Goal: Transaction & Acquisition: Book appointment/travel/reservation

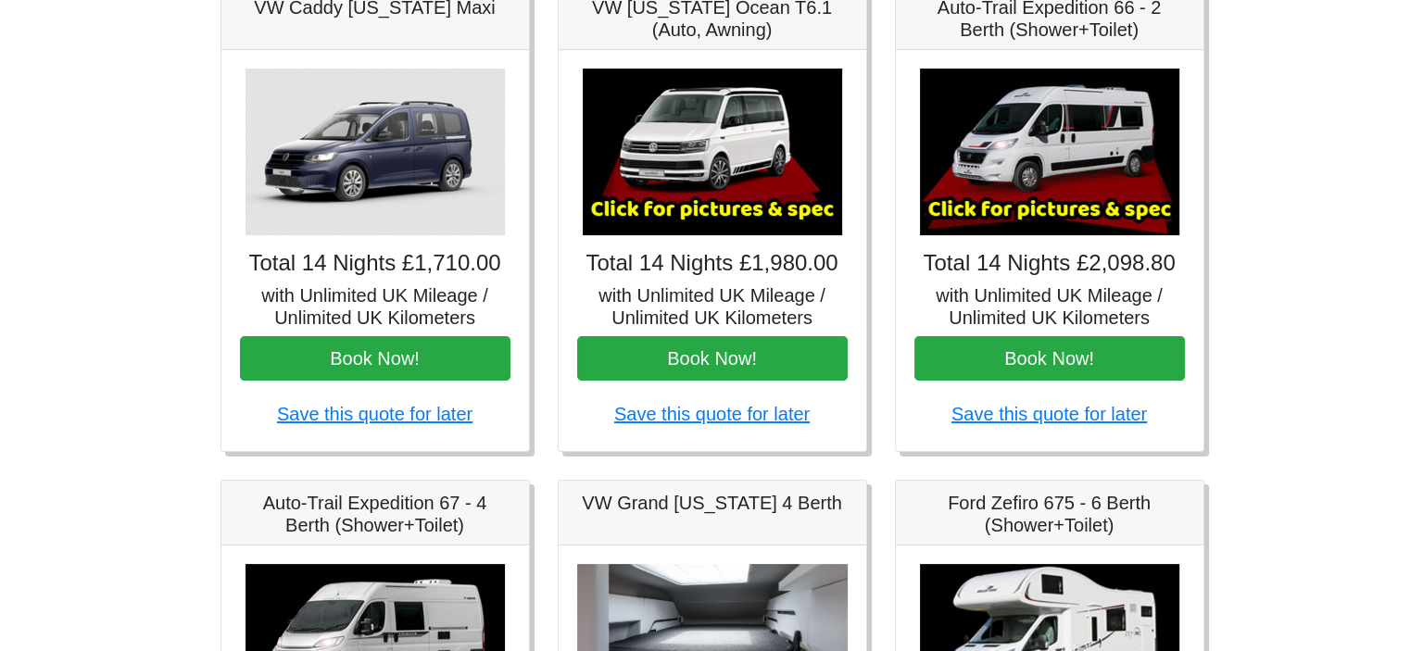
scroll to position [278, 0]
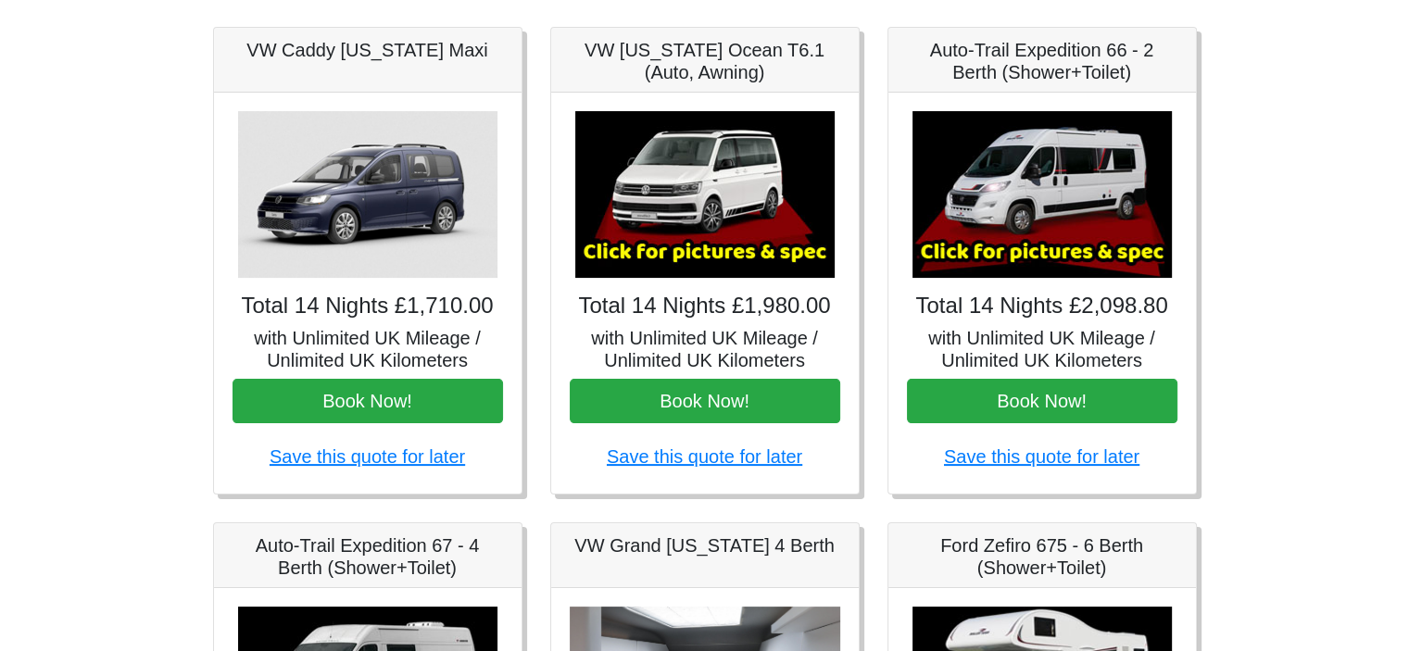
click at [1000, 257] on img at bounding box center [1041, 194] width 259 height 167
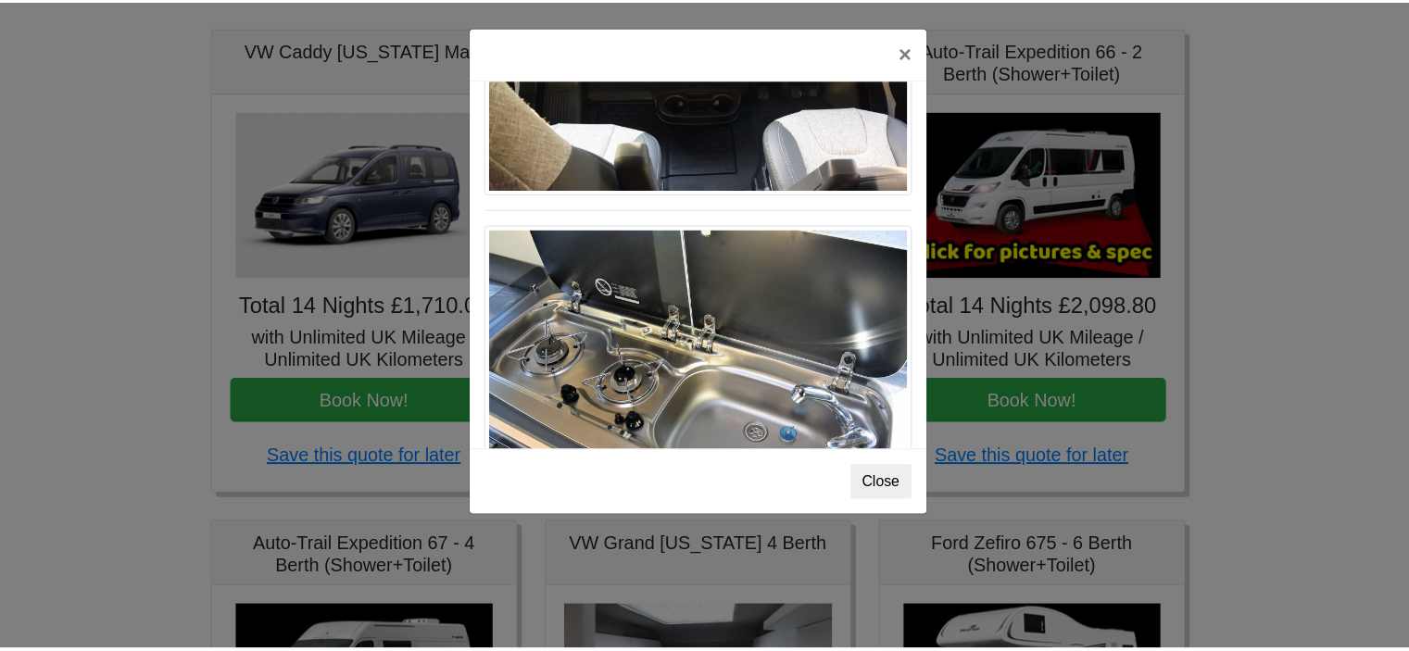
scroll to position [1924, 0]
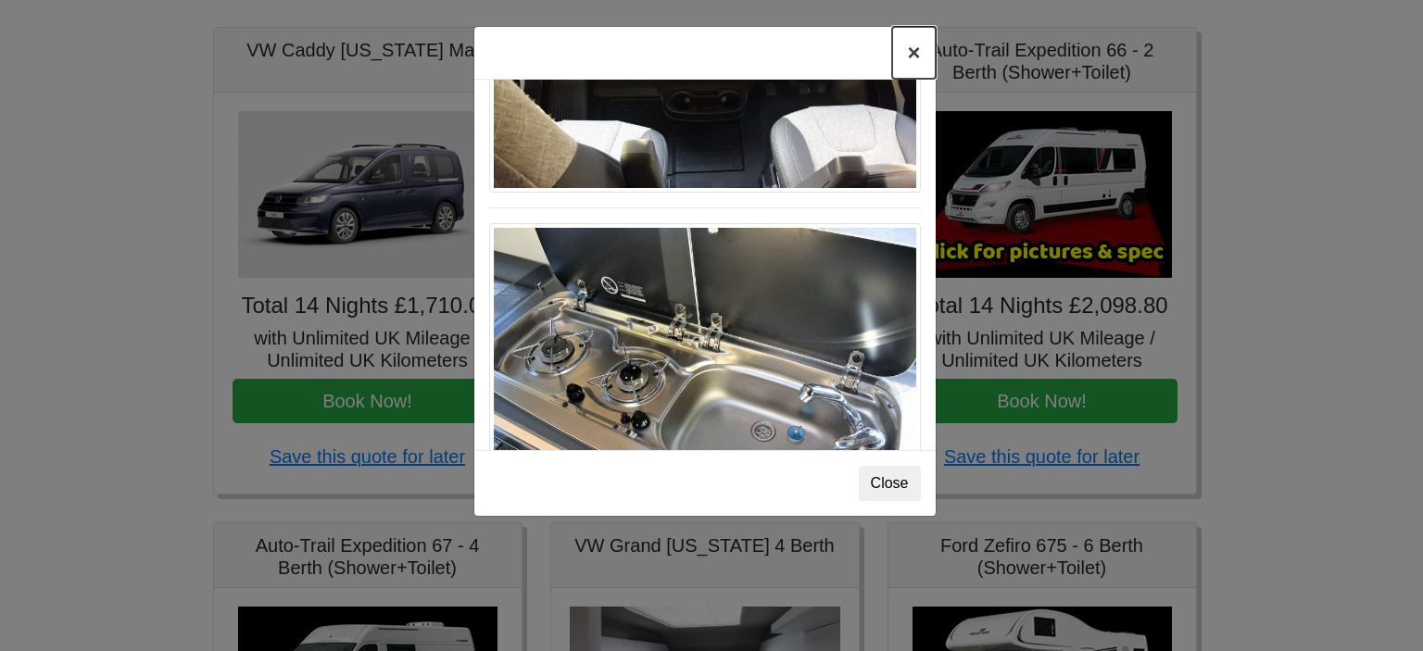
click at [915, 55] on button "×" at bounding box center [913, 53] width 43 height 52
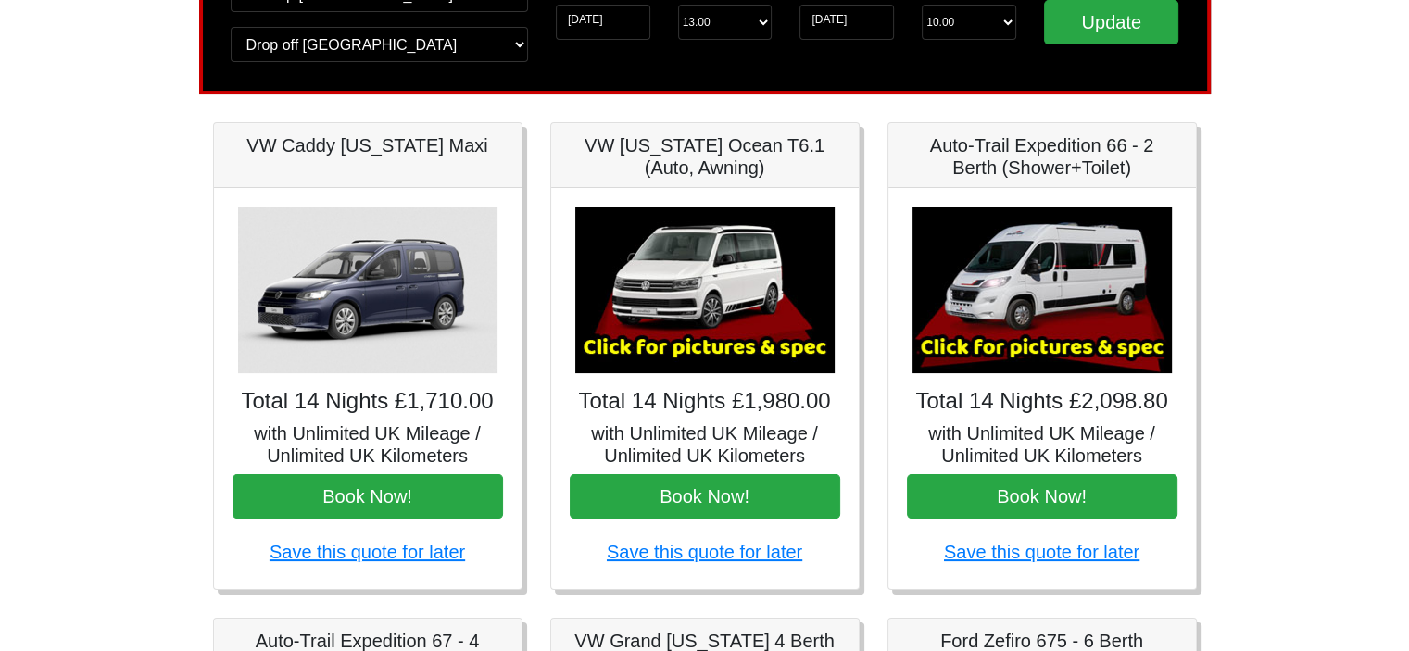
scroll to position [185, 0]
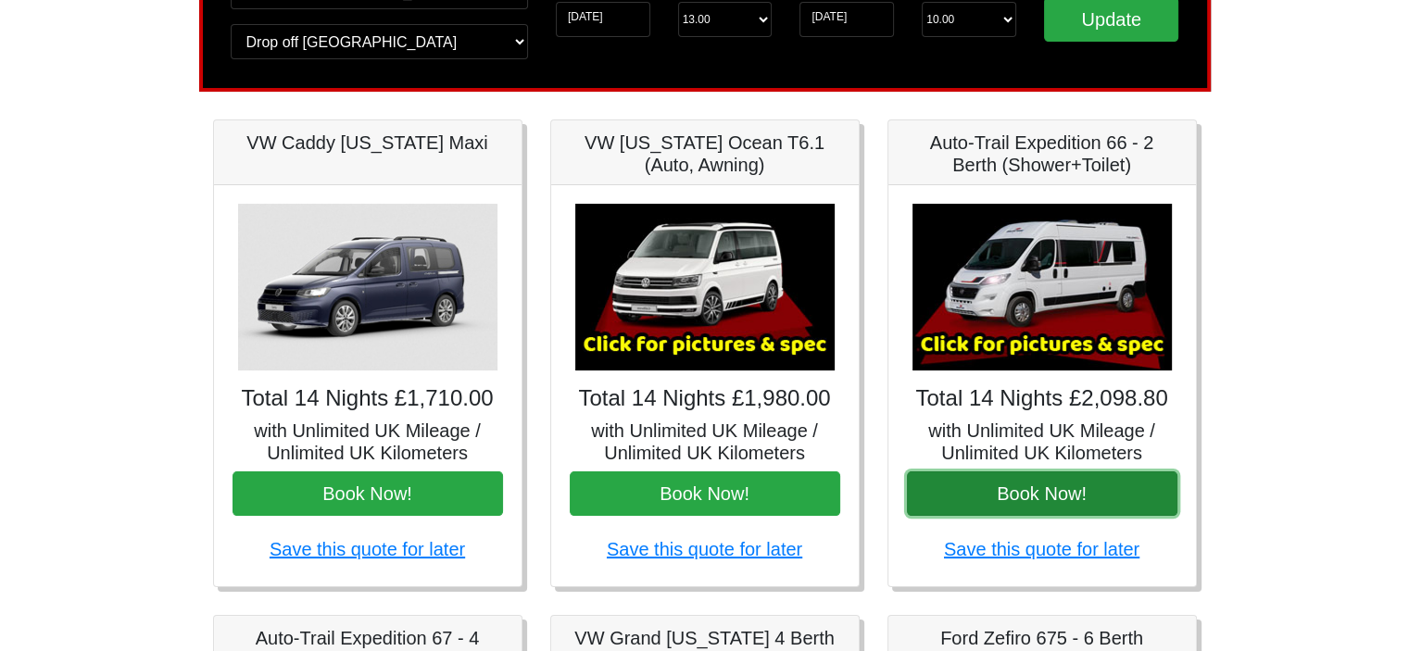
click at [1082, 488] on button "Book Now!" at bounding box center [1042, 493] width 270 height 44
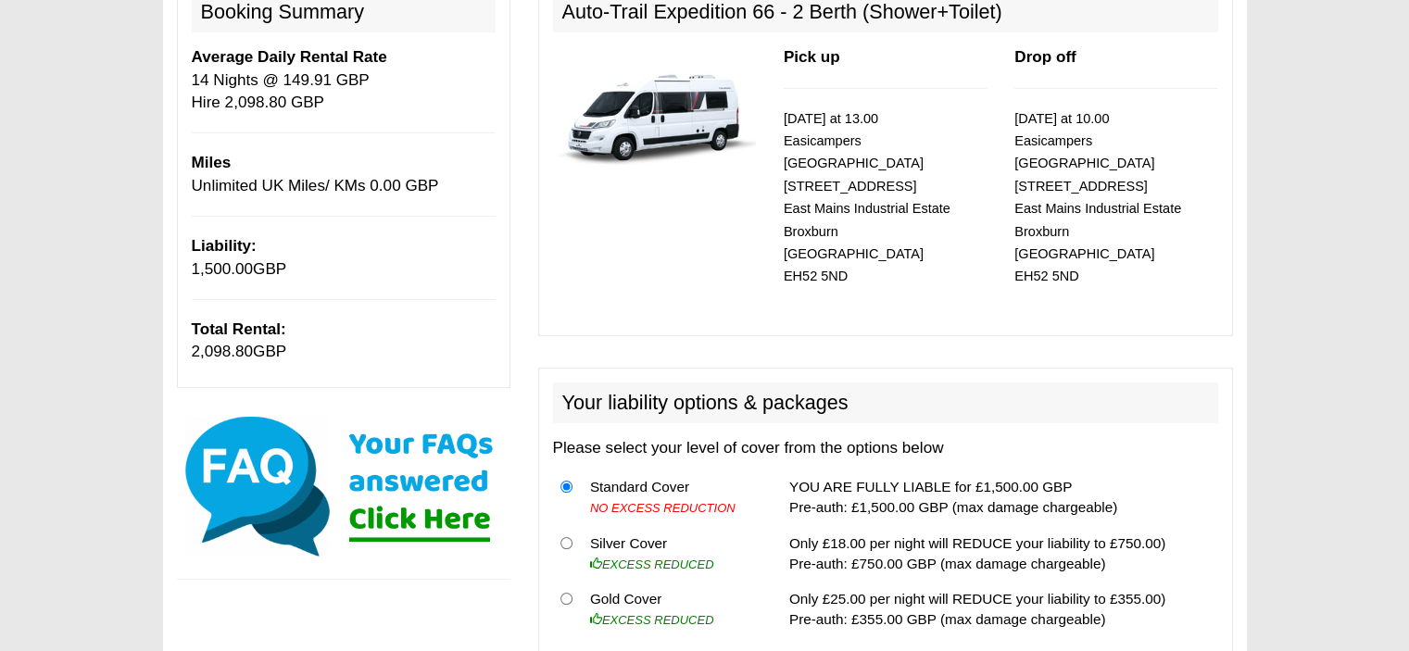
scroll to position [278, 0]
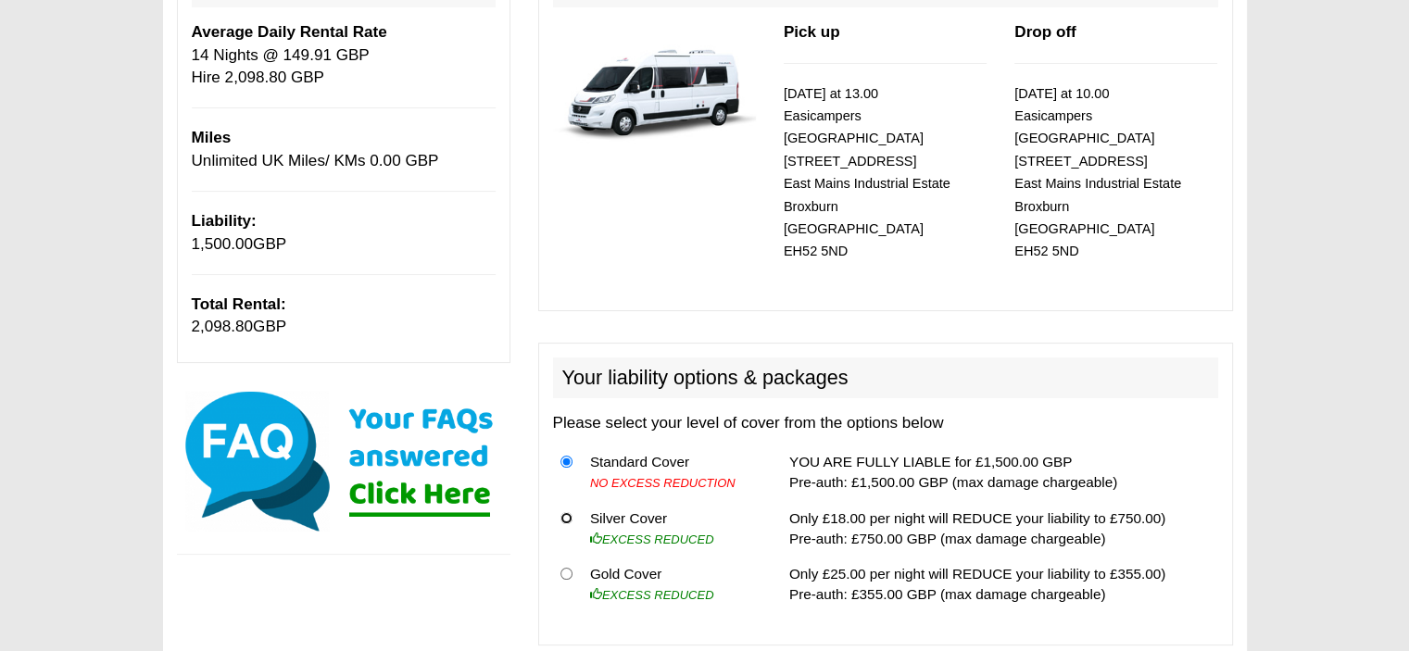
click at [566, 512] on input "radio" at bounding box center [566, 518] width 12 height 12
radio input "true"
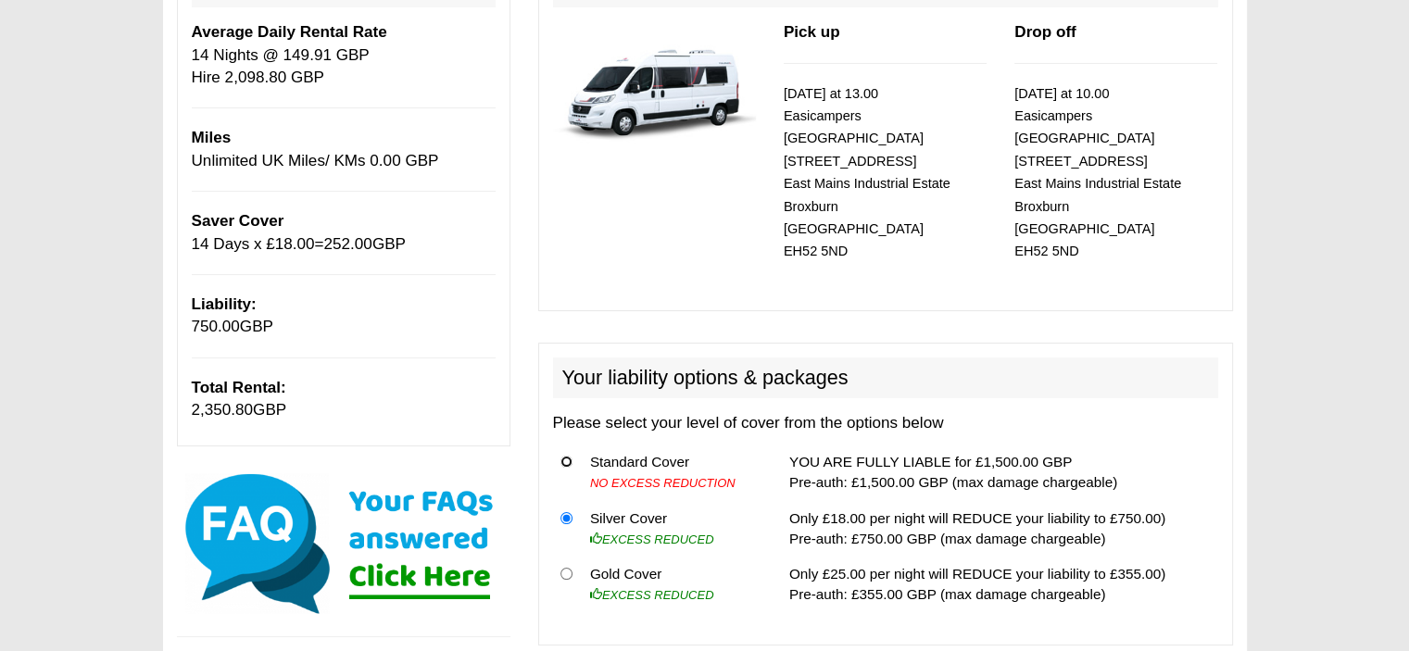
click at [560, 456] on input "radio" at bounding box center [566, 462] width 12 height 12
radio input "true"
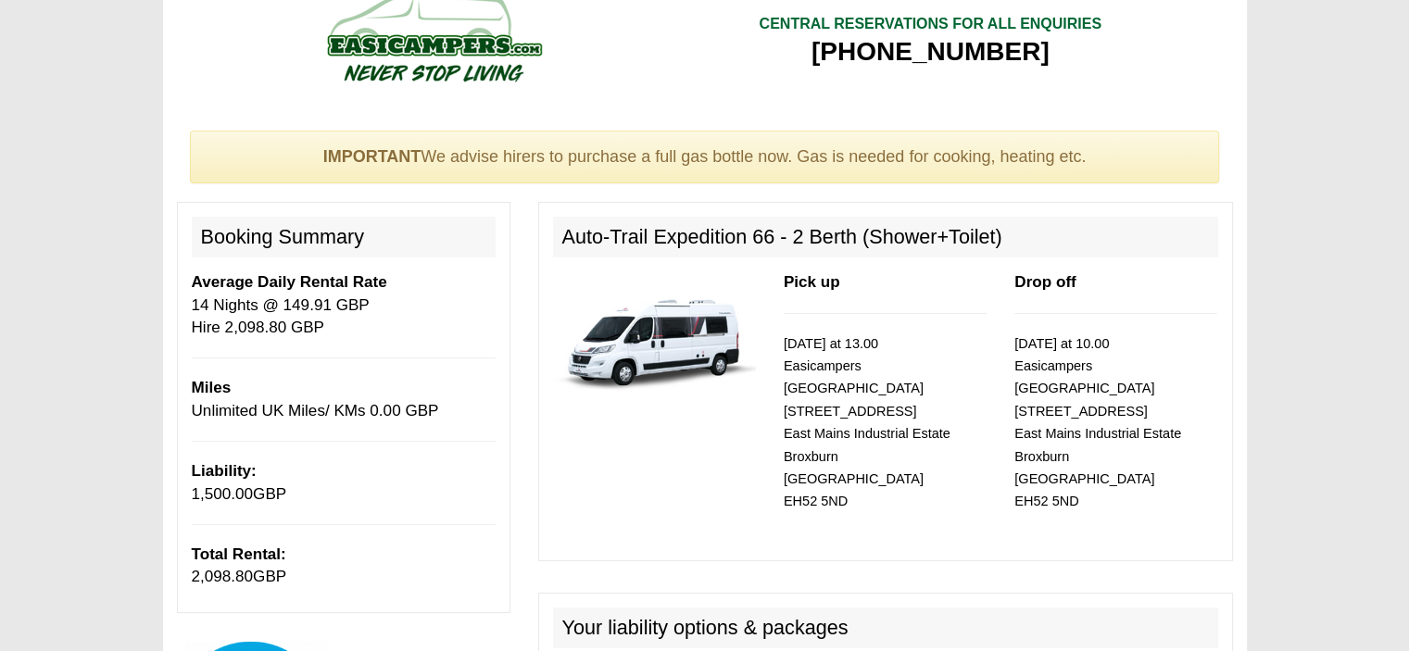
scroll to position [0, 0]
